Goal: Task Accomplishment & Management: Use online tool/utility

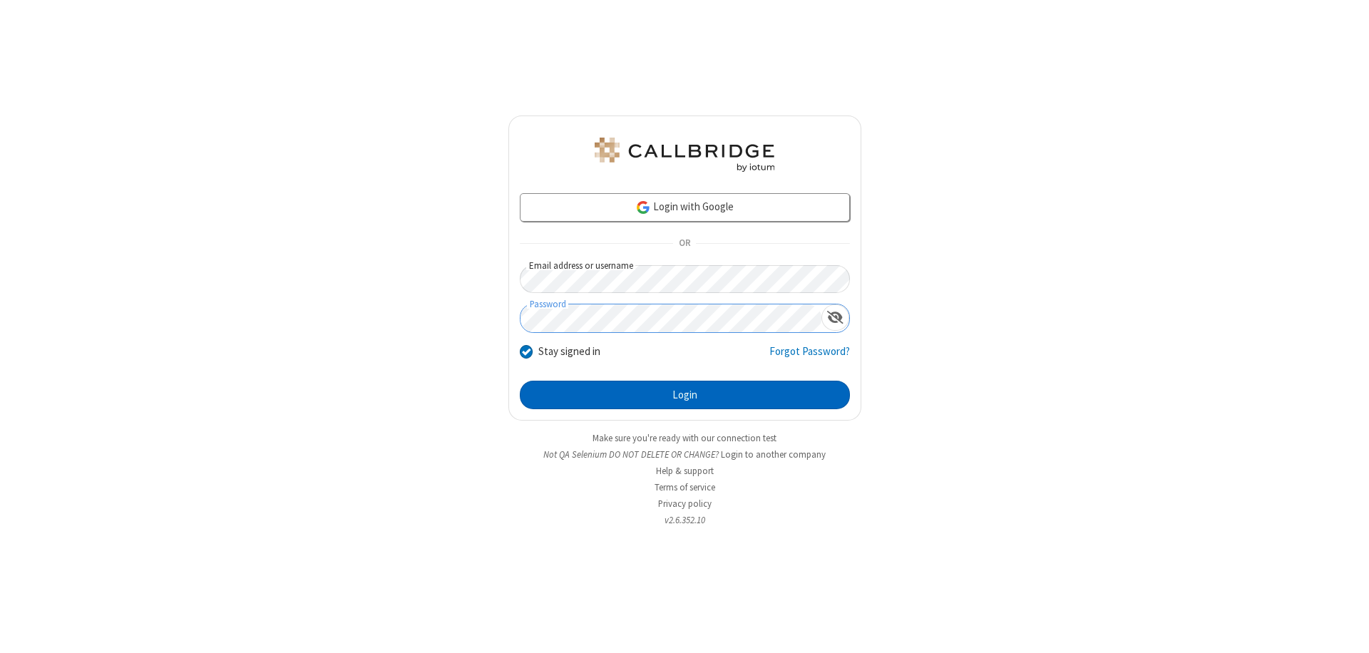
click at [684, 395] on button "Login" at bounding box center [685, 395] width 330 height 29
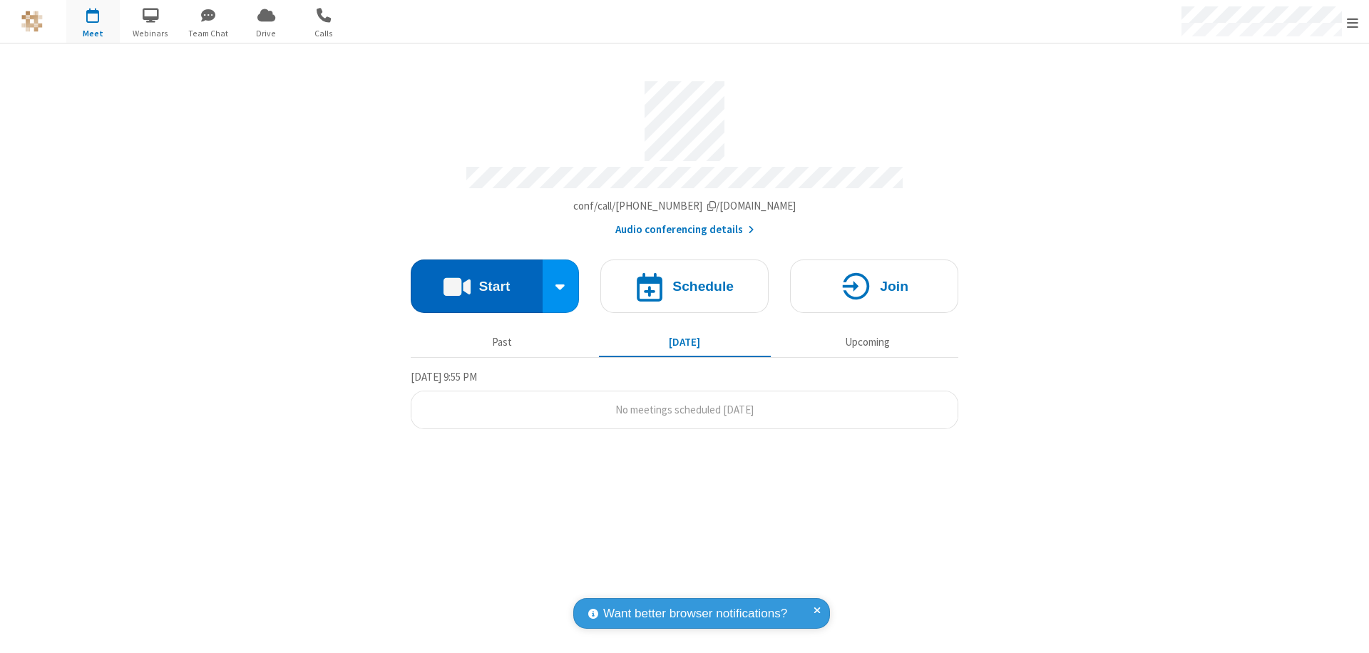
click at [476, 279] on button "Start" at bounding box center [477, 285] width 132 height 53
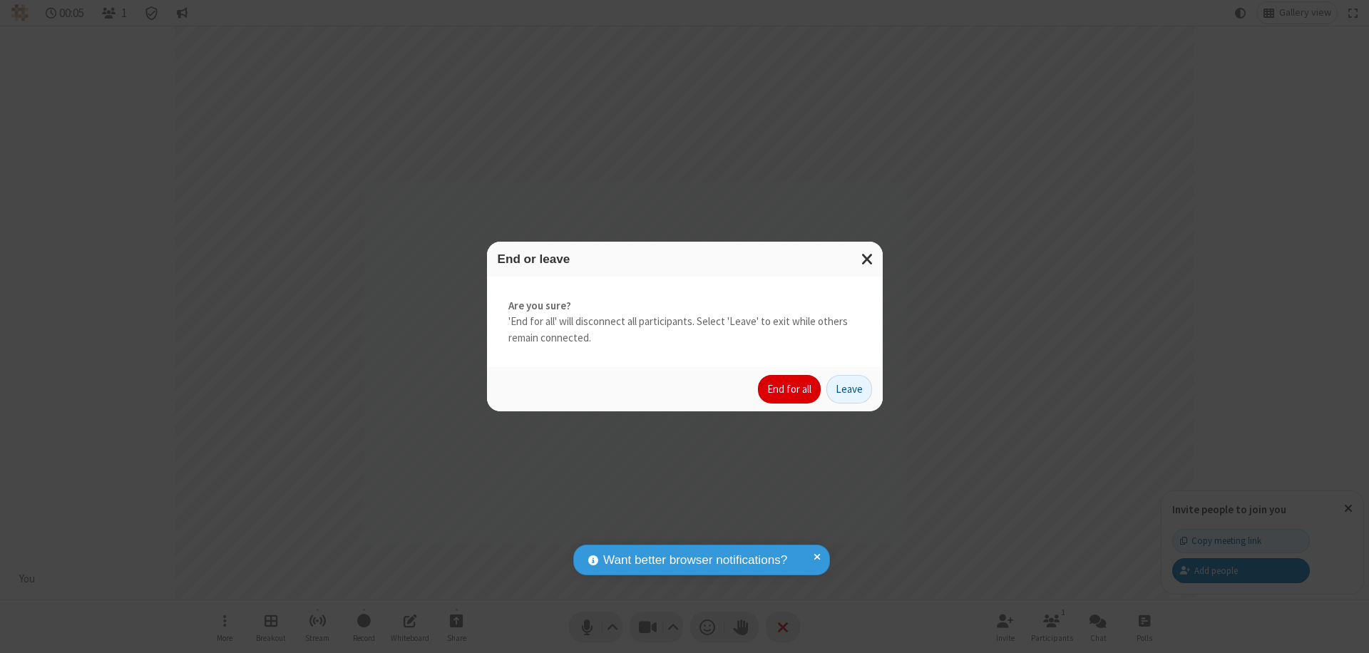
click at [790, 389] on button "End for all" at bounding box center [789, 389] width 63 height 29
